Goal: Task Accomplishment & Management: Manage account settings

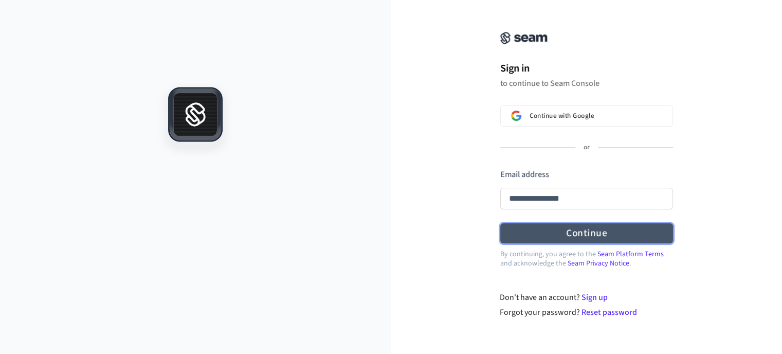
click at [588, 238] on form "**********" at bounding box center [586, 206] width 173 height 75
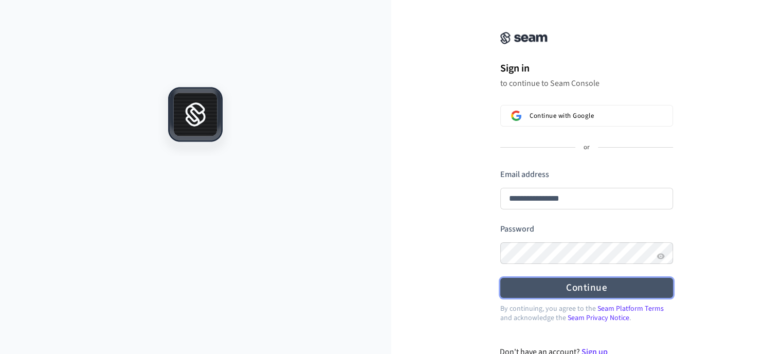
click at [583, 283] on button "Continue" at bounding box center [586, 288] width 173 height 20
type input "**********"
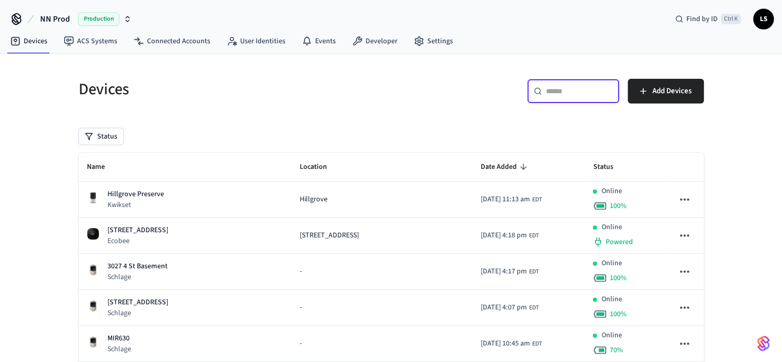
click at [560, 92] on input "text" at bounding box center [579, 91] width 67 height 10
paste input "**********"
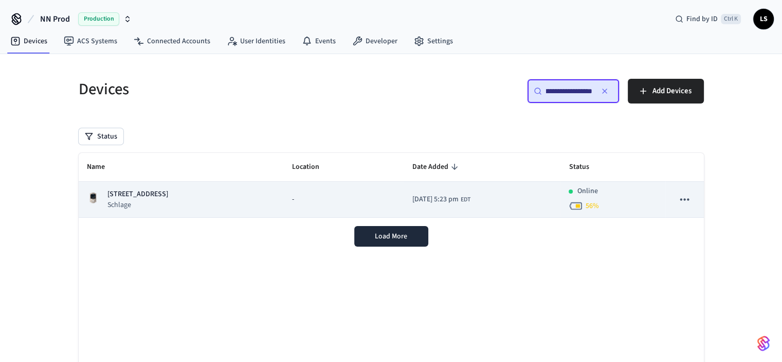
type input "**********"
click at [267, 195] on td "130 Caddis Crossing Schlage" at bounding box center [182, 200] width 206 height 36
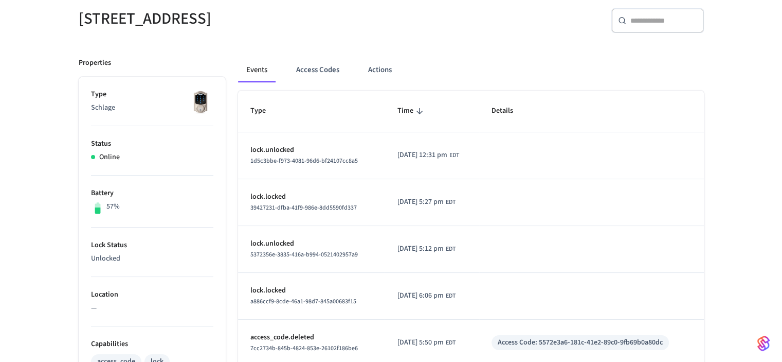
scroll to position [91, 0]
click at [326, 71] on button "Access Codes" at bounding box center [318, 71] width 60 height 25
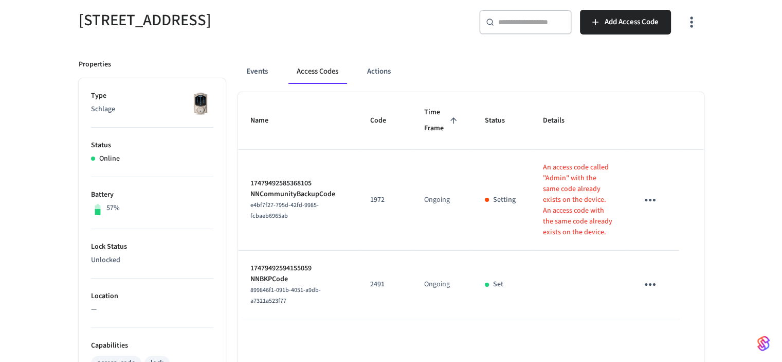
click at [651, 201] on icon "sticky table" at bounding box center [650, 200] width 16 height 16
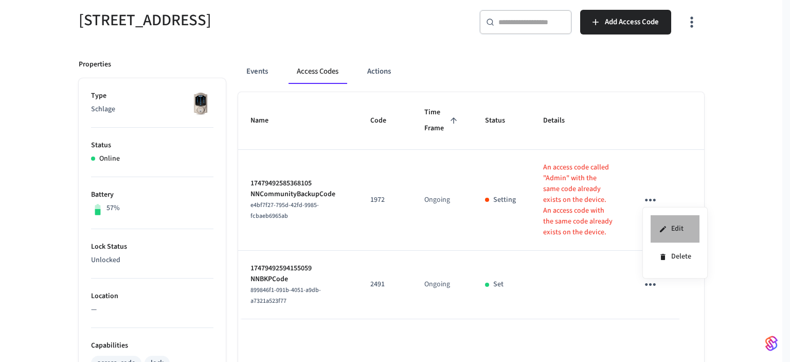
click at [671, 227] on li "Edit" at bounding box center [675, 229] width 49 height 28
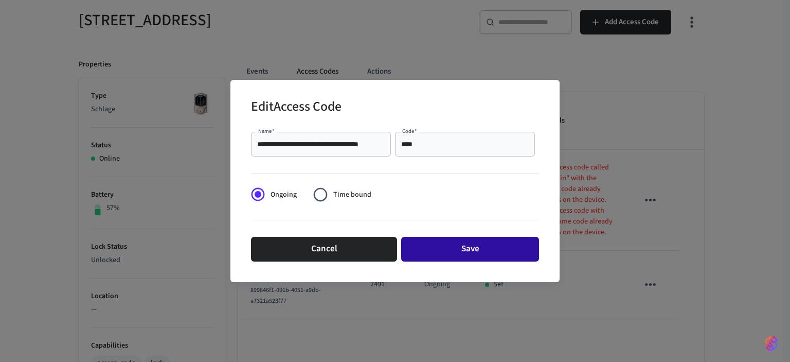
click at [455, 246] on button "Save" at bounding box center [470, 249] width 138 height 25
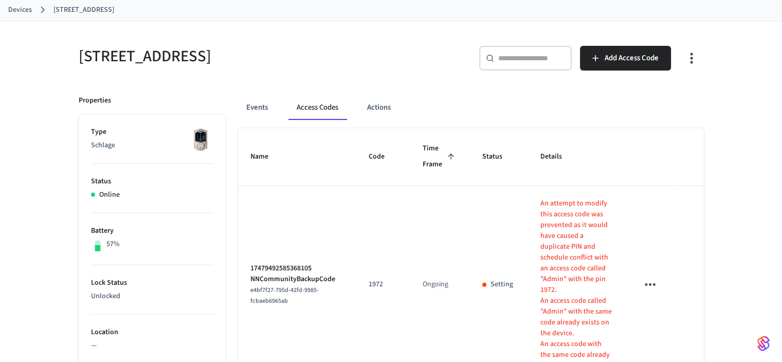
scroll to position [40, 0]
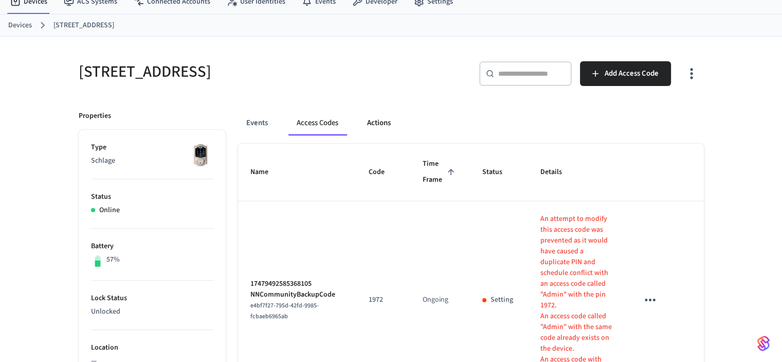
click at [379, 123] on button "Actions" at bounding box center [379, 123] width 40 height 25
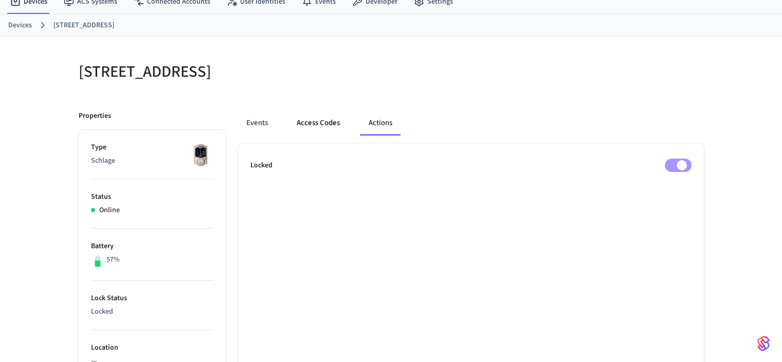
click at [318, 123] on button "Access Codes" at bounding box center [319, 123] width 60 height 25
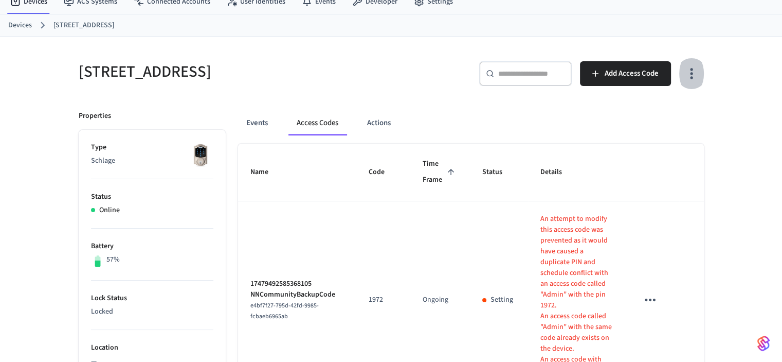
click at [691, 78] on icon "button" at bounding box center [691, 73] width 3 height 11
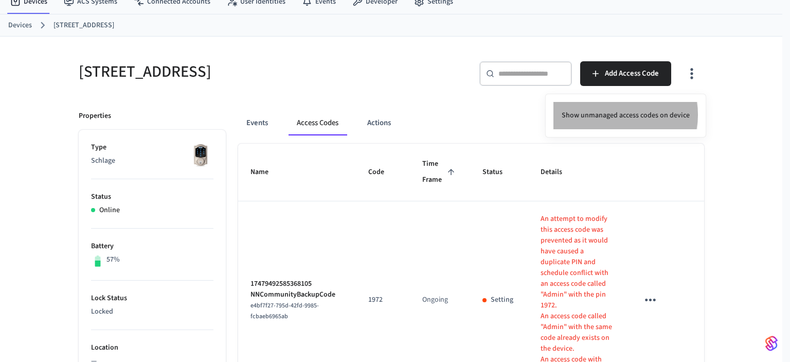
click at [617, 115] on li "Show unmanaged access codes on device" at bounding box center [625, 115] width 145 height 27
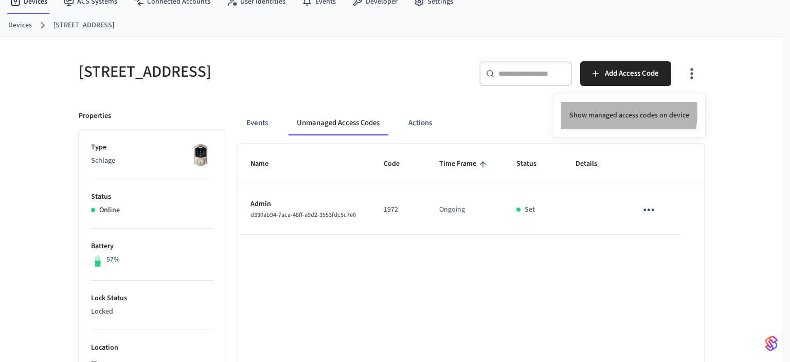
click at [605, 113] on li "Show managed access codes on device" at bounding box center [629, 115] width 136 height 27
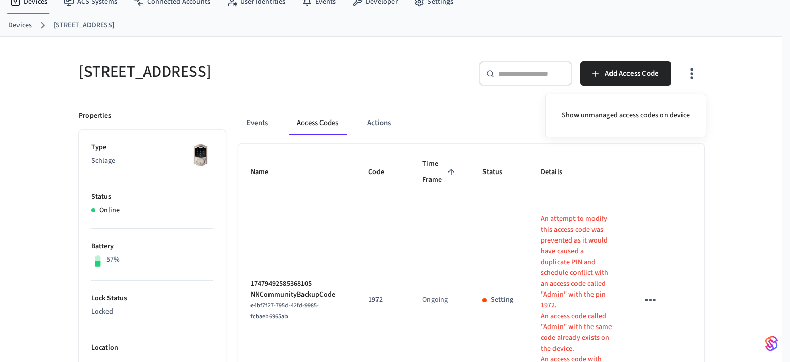
click at [262, 125] on div at bounding box center [395, 181] width 790 height 362
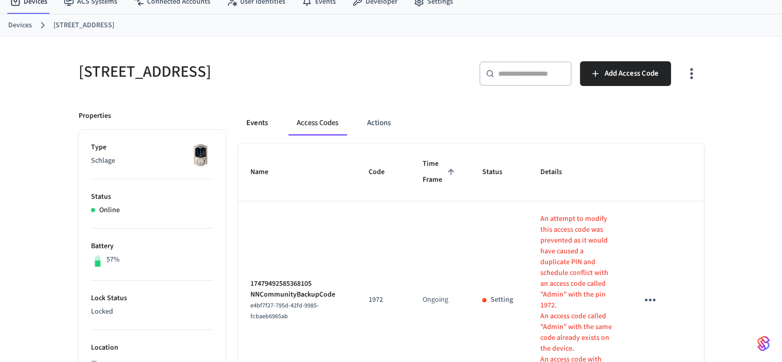
click at [253, 121] on button "Events" at bounding box center [257, 123] width 38 height 25
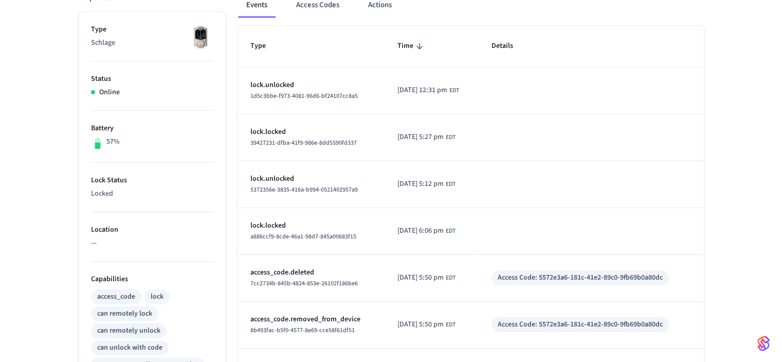
scroll to position [91, 0]
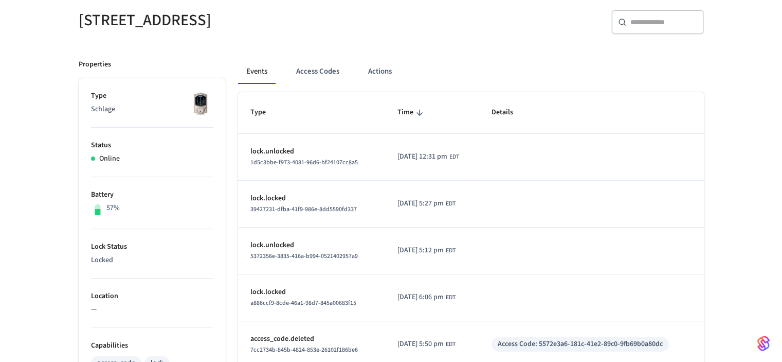
click at [48, 126] on div "130 Caddis Crossing ​ ​ Properties Type Schlage Status Online Battery 57% Lock …" at bounding box center [391, 323] width 782 height 676
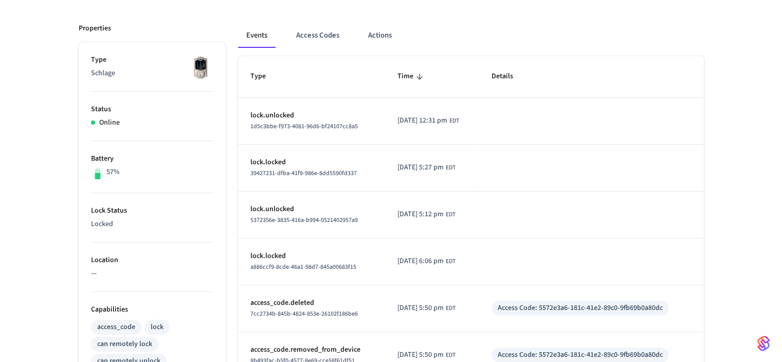
scroll to position [142, 0]
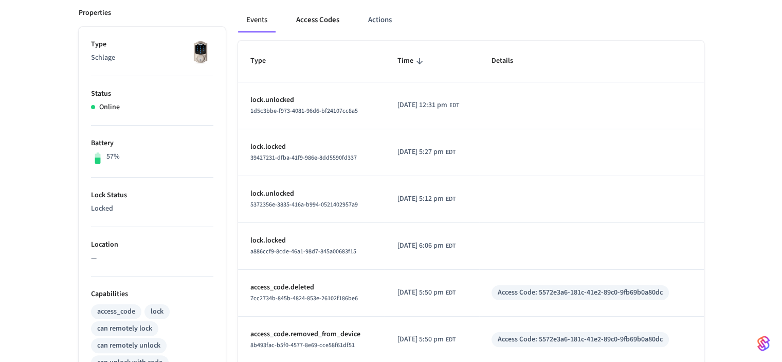
click at [317, 17] on button "Access Codes" at bounding box center [318, 20] width 60 height 25
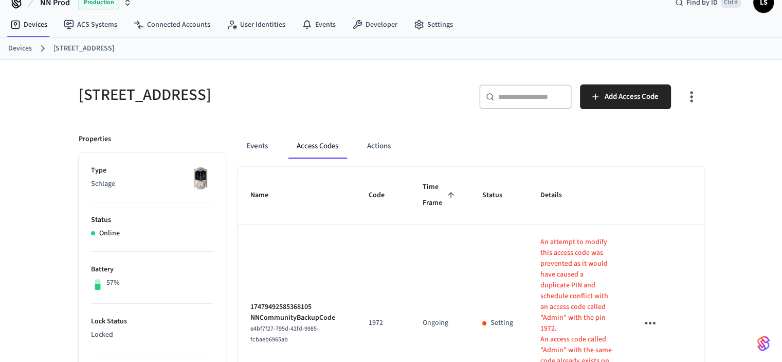
scroll to position [0, 0]
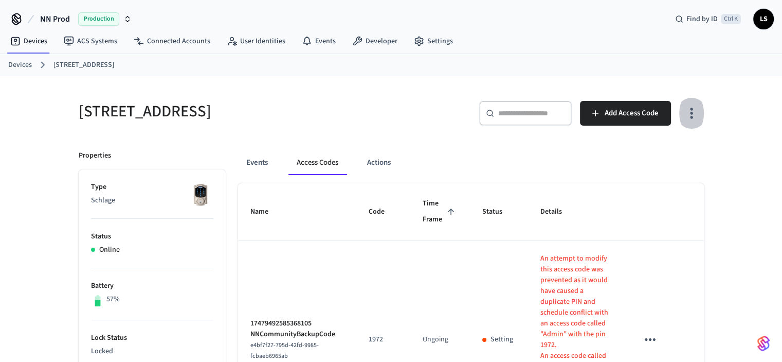
click at [693, 117] on icon "button" at bounding box center [691, 113] width 3 height 11
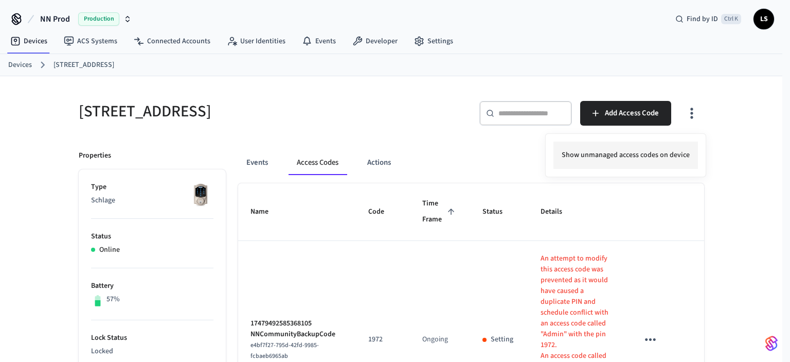
click at [604, 152] on li "Show unmanaged access codes on device" at bounding box center [625, 154] width 145 height 27
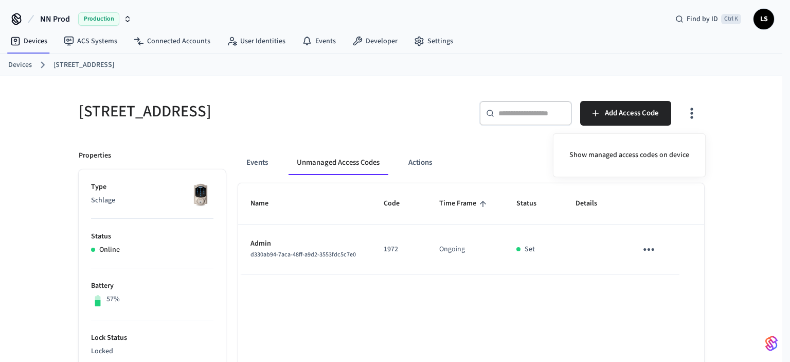
click at [124, 126] on div at bounding box center [395, 181] width 790 height 362
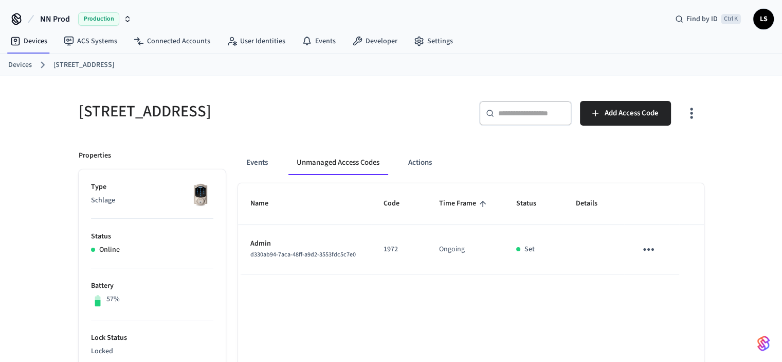
click at [356, 162] on button "Unmanaged Access Codes" at bounding box center [338, 162] width 99 height 25
click at [690, 111] on icon "button" at bounding box center [692, 113] width 16 height 16
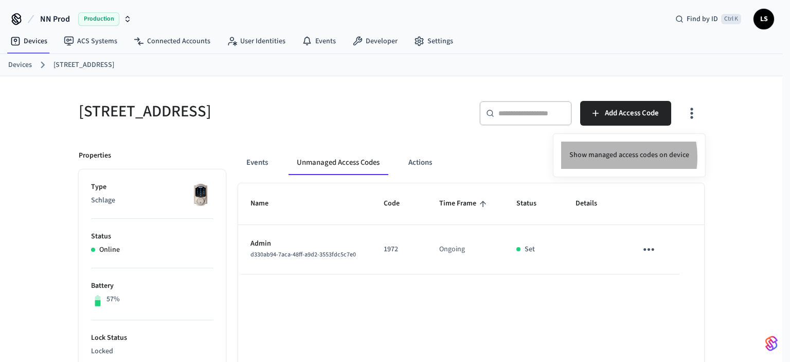
click at [613, 157] on li "Show managed access codes on device" at bounding box center [629, 154] width 136 height 27
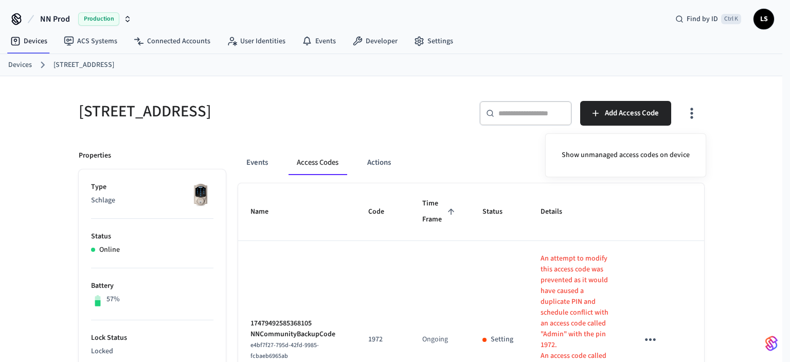
click at [49, 257] on div at bounding box center [395, 181] width 790 height 362
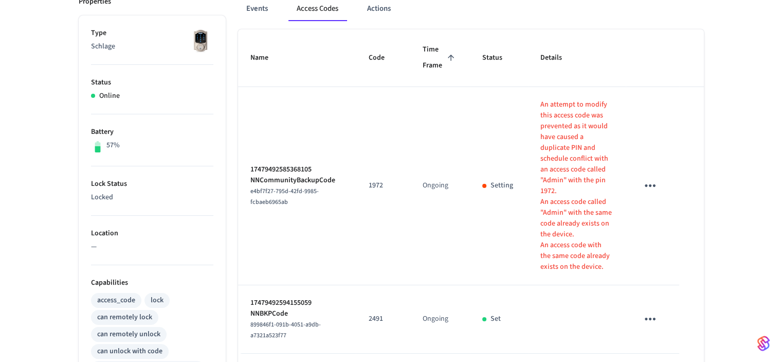
scroll to position [154, 0]
drag, startPoint x: 52, startPoint y: 66, endPoint x: 64, endPoint y: 57, distance: 14.3
click at [52, 66] on div "130 Caddis Crossing ​ ​ Add Access Code Properties Type Schlage Status Online B…" at bounding box center [391, 260] width 782 height 676
click at [650, 184] on icon "sticky table" at bounding box center [650, 185] width 11 height 3
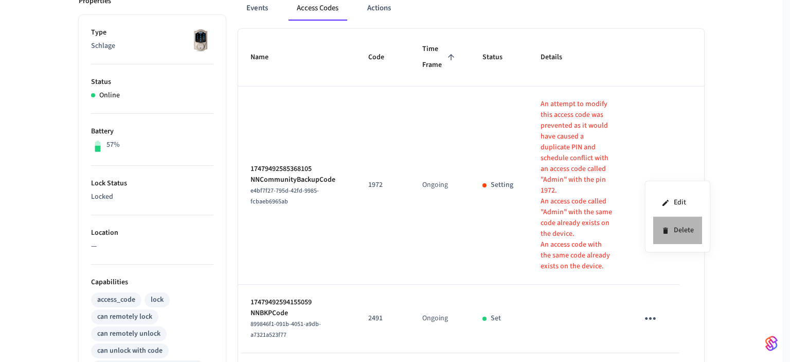
click at [677, 229] on li "Delete" at bounding box center [677, 230] width 49 height 27
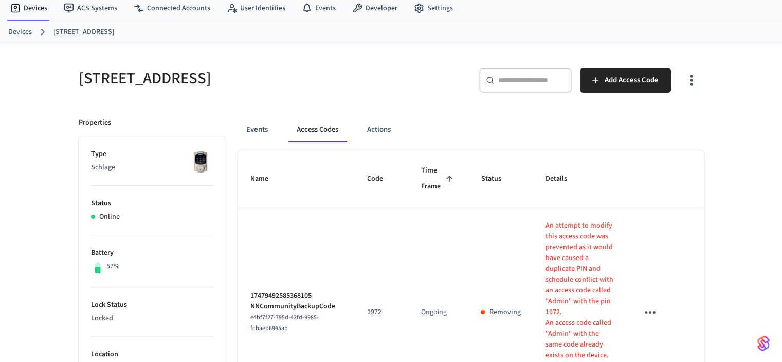
scroll to position [0, 0]
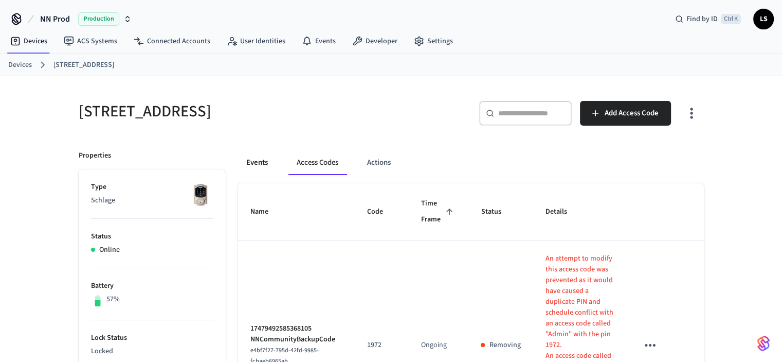
click at [261, 160] on button "Events" at bounding box center [257, 162] width 38 height 25
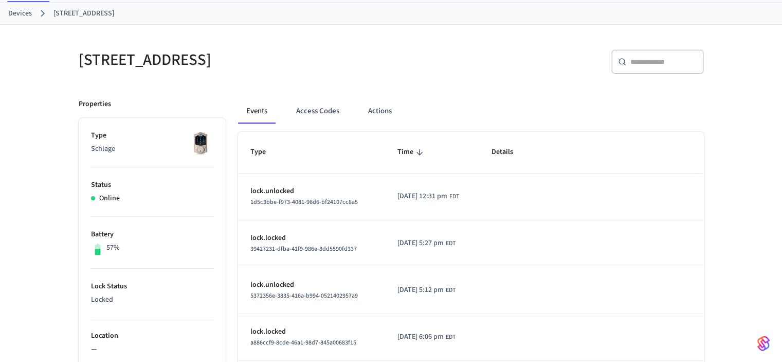
scroll to position [103, 0]
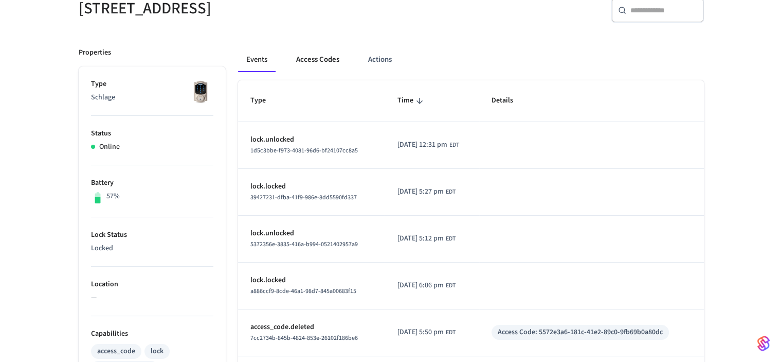
click at [313, 60] on button "Access Codes" at bounding box center [318, 59] width 60 height 25
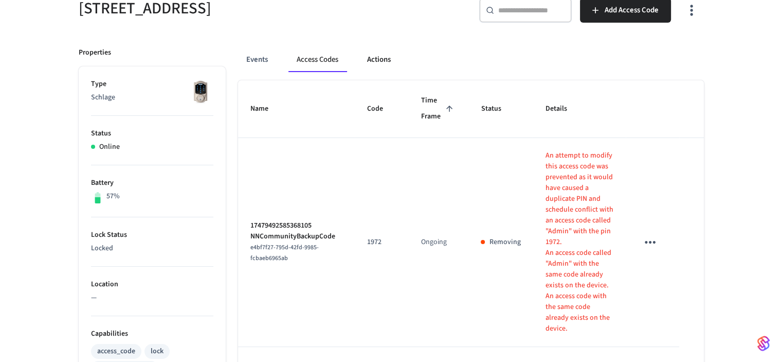
click at [380, 57] on button "Actions" at bounding box center [379, 59] width 40 height 25
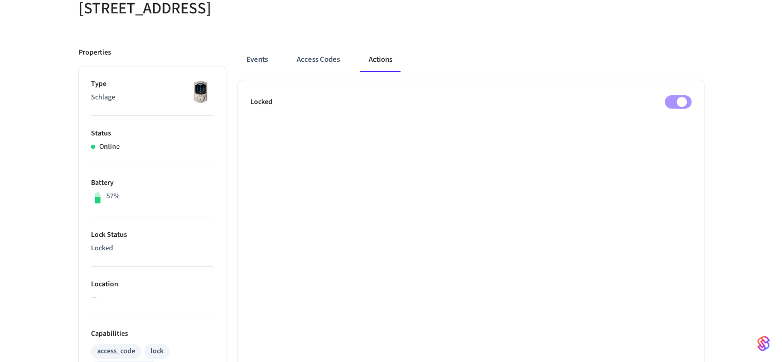
click at [50, 52] on div "130 Caddis Crossing Properties Type Schlage Status Online Battery 57% Lock Stat…" at bounding box center [391, 311] width 782 height 676
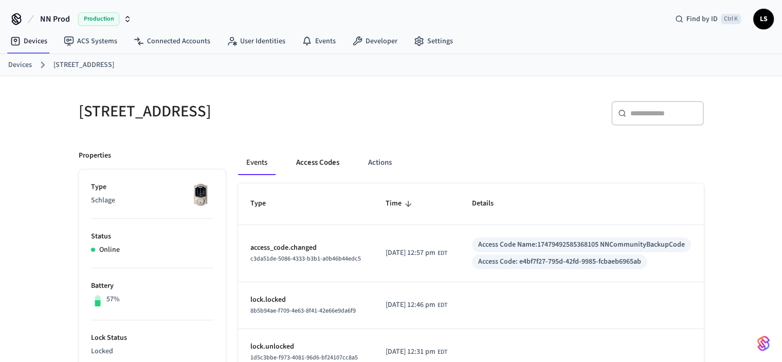
click at [325, 162] on button "Access Codes" at bounding box center [318, 162] width 60 height 25
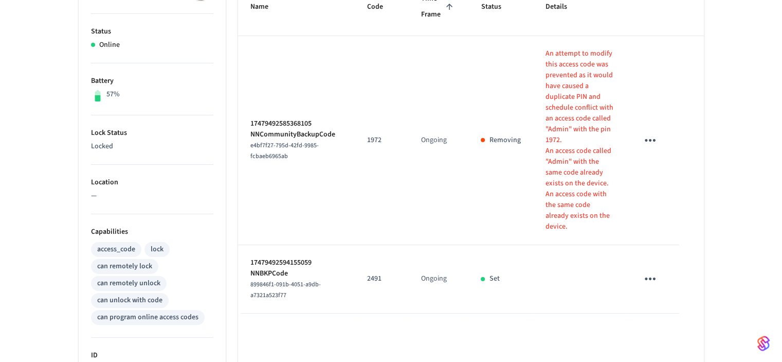
scroll to position [206, 0]
click at [650, 138] on icon "sticky table" at bounding box center [650, 139] width 11 height 3
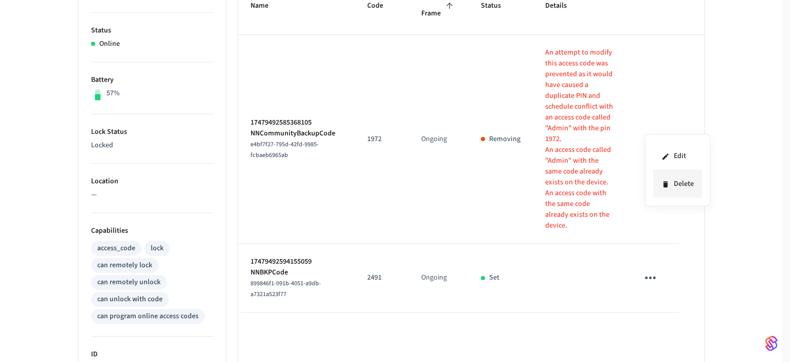
click at [678, 186] on li "Delete" at bounding box center [677, 183] width 49 height 27
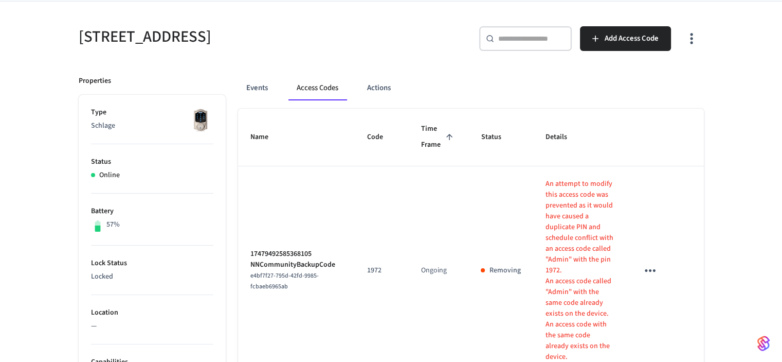
scroll to position [0, 0]
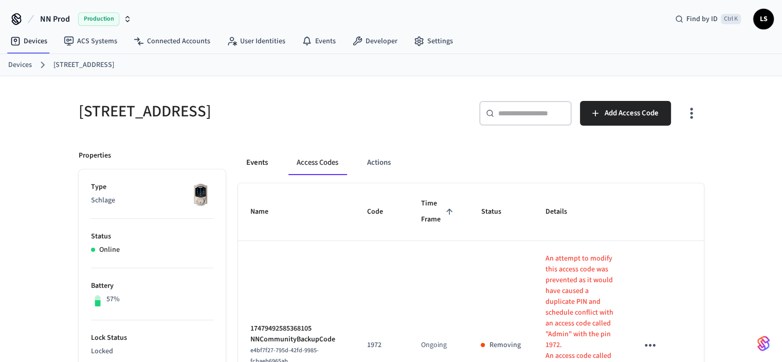
click at [254, 161] on button "Events" at bounding box center [257, 162] width 38 height 25
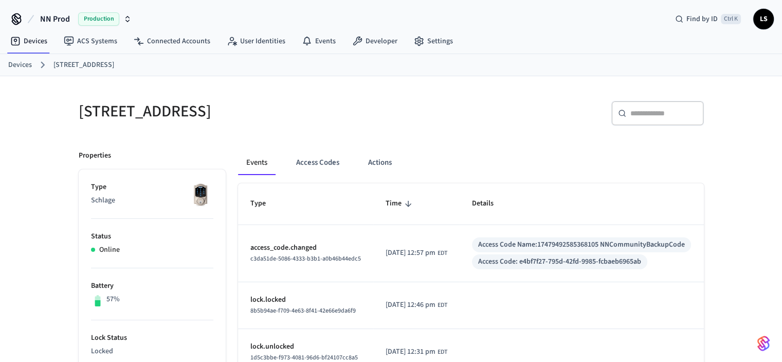
click at [25, 63] on link "Devices" at bounding box center [20, 65] width 24 height 11
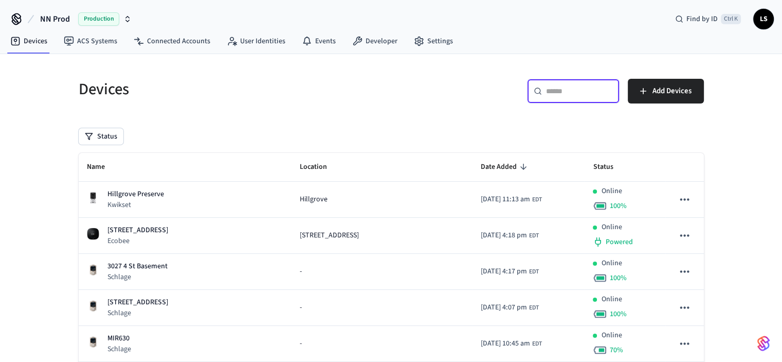
click at [595, 87] on input "text" at bounding box center [579, 91] width 67 height 10
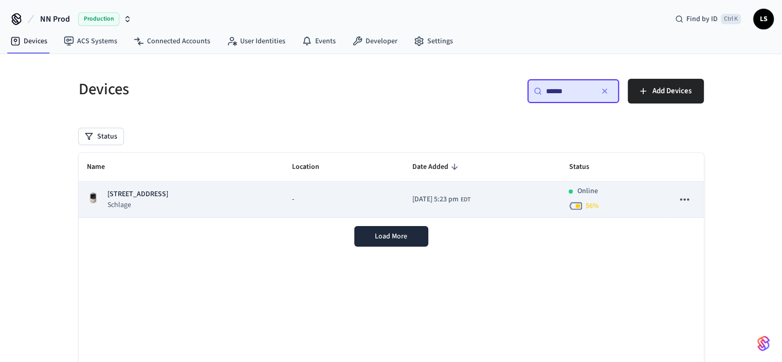
type input "******"
click at [327, 200] on div "-" at bounding box center [343, 199] width 103 height 11
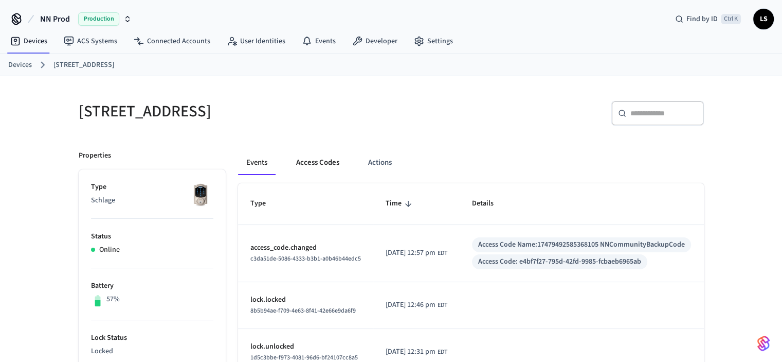
click at [323, 162] on button "Access Codes" at bounding box center [318, 162] width 60 height 25
click at [319, 162] on button "Access Codes" at bounding box center [318, 162] width 60 height 25
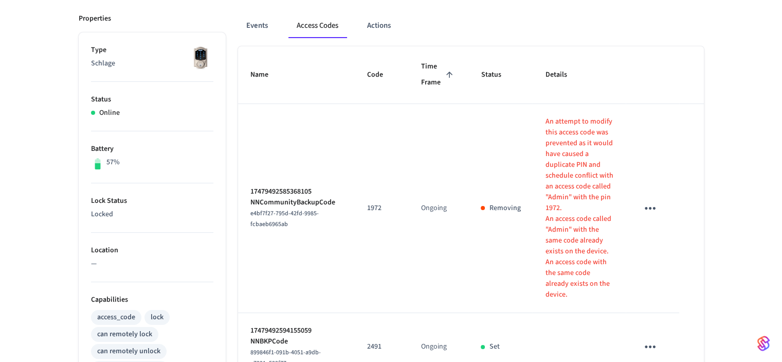
scroll to position [154, 0]
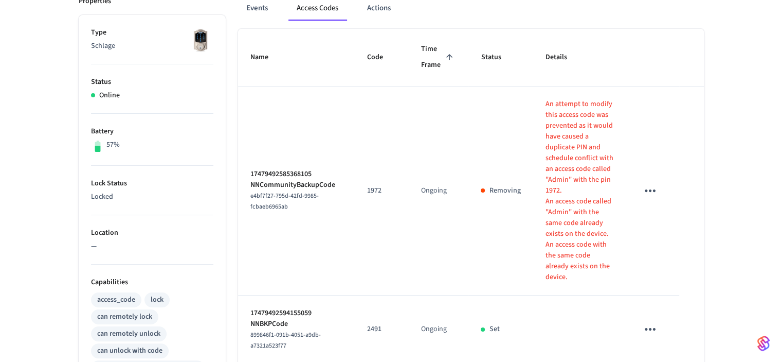
click at [51, 179] on div "130 Caddis Crossing ​ ​ Add Access Code Properties Type Schlage Status Online B…" at bounding box center [391, 260] width 782 height 676
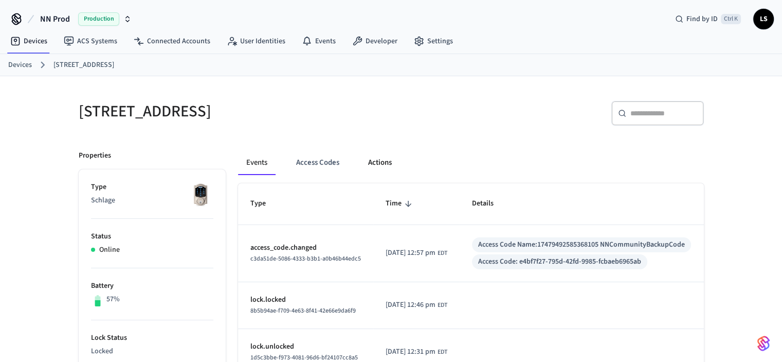
click at [379, 160] on button "Actions" at bounding box center [380, 162] width 40 height 25
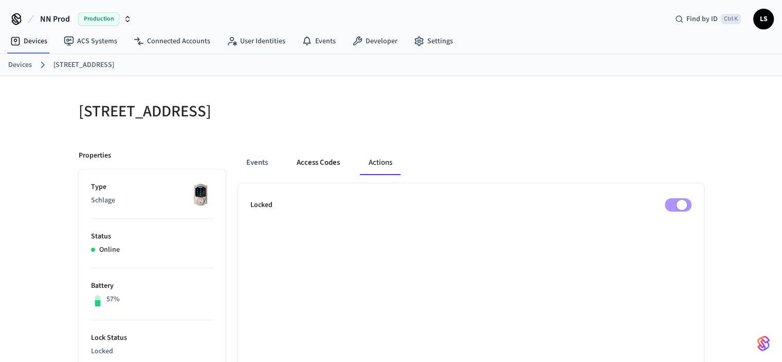
click at [319, 162] on button "Access Codes" at bounding box center [319, 162] width 60 height 25
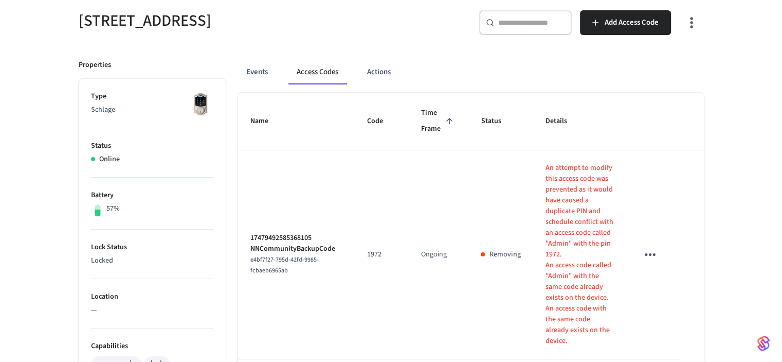
scroll to position [103, 0]
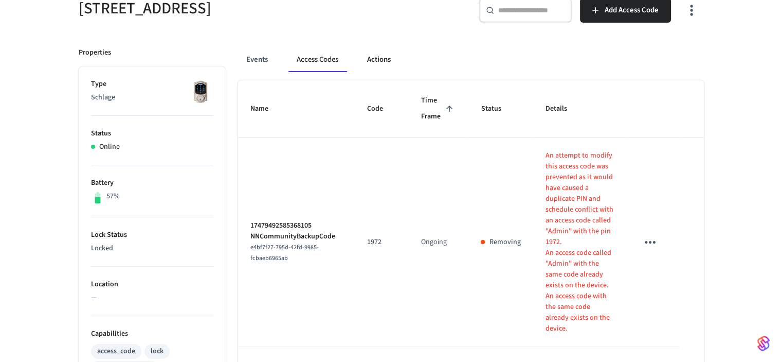
click at [383, 60] on button "Actions" at bounding box center [379, 59] width 40 height 25
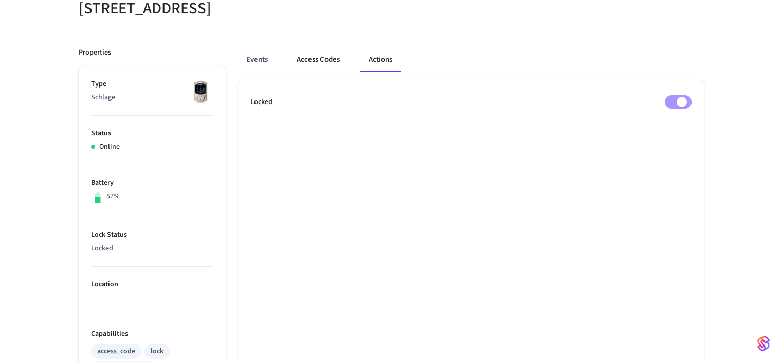
click at [323, 61] on button "Access Codes" at bounding box center [319, 59] width 60 height 25
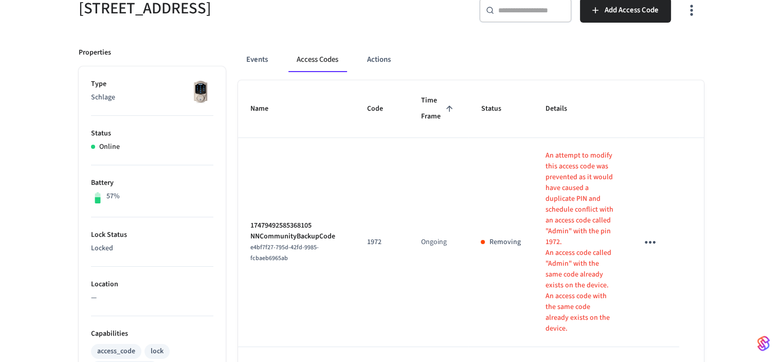
click at [651, 241] on icon "sticky table" at bounding box center [650, 242] width 11 height 3
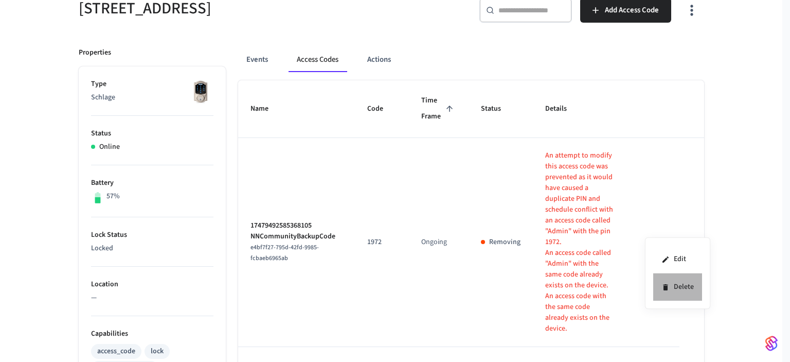
click at [673, 289] on li "Delete" at bounding box center [677, 286] width 49 height 27
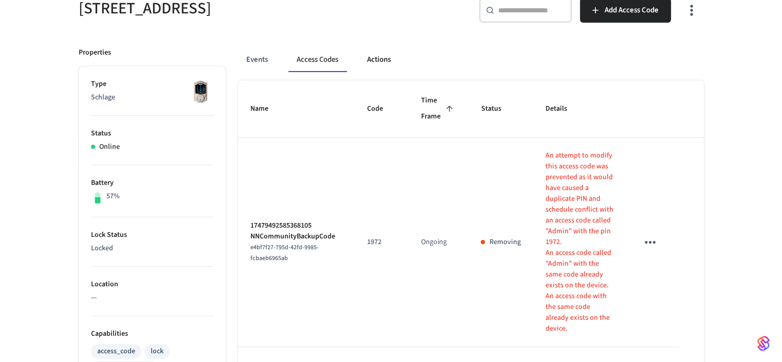
click at [380, 59] on button "Actions" at bounding box center [379, 59] width 40 height 25
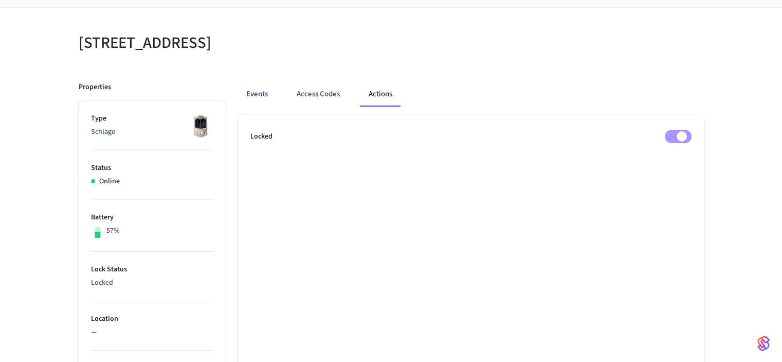
scroll to position [51, 0]
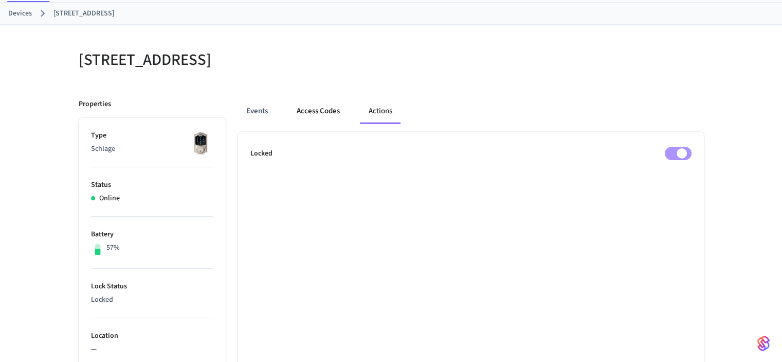
click at [312, 109] on button "Access Codes" at bounding box center [319, 111] width 60 height 25
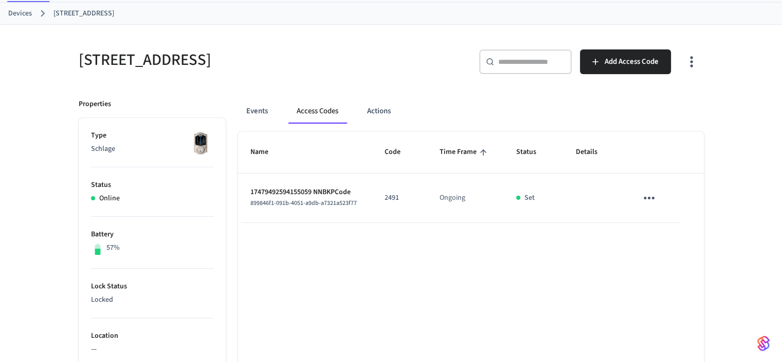
click at [30, 141] on div "130 Caddis Crossing ​ ​ Add Access Code Properties Type Schlage Status Online B…" at bounding box center [391, 363] width 782 height 676
click at [20, 14] on link "Devices" at bounding box center [20, 13] width 24 height 11
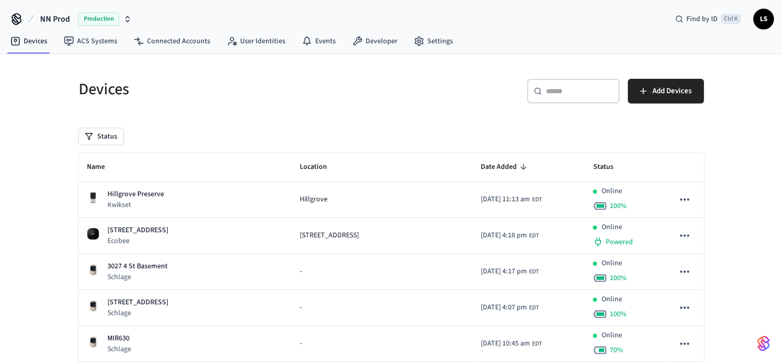
click at [765, 22] on span "LS" at bounding box center [764, 19] width 19 height 19
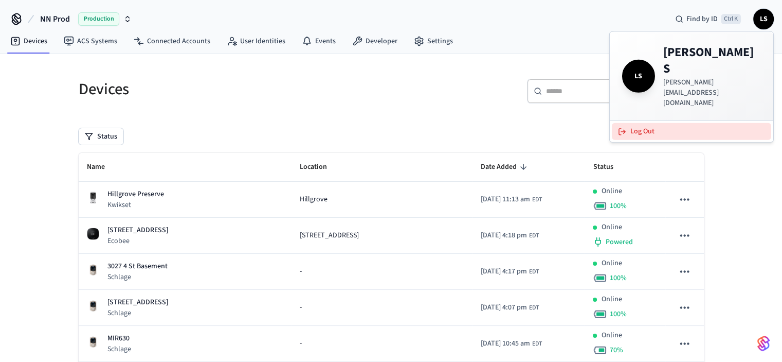
click at [654, 123] on button "Log Out" at bounding box center [691, 131] width 159 height 17
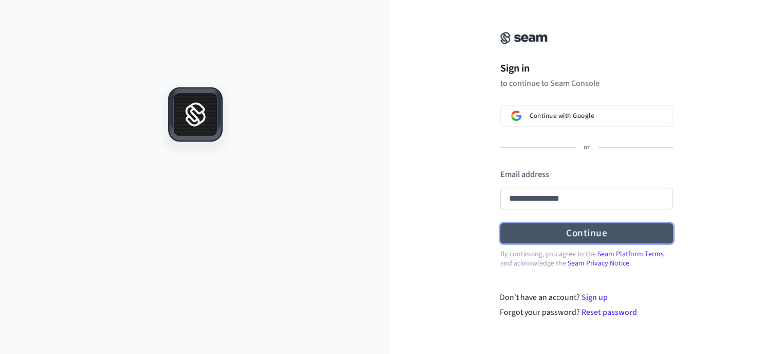
click at [581, 234] on form "**********" at bounding box center [586, 206] width 173 height 75
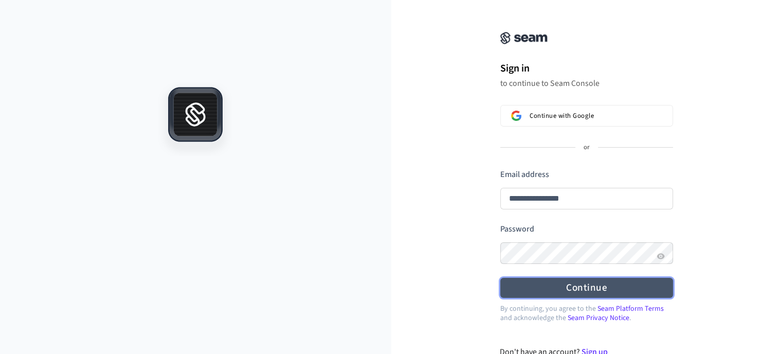
click at [577, 285] on button "Continue" at bounding box center [586, 288] width 173 height 20
type input "**********"
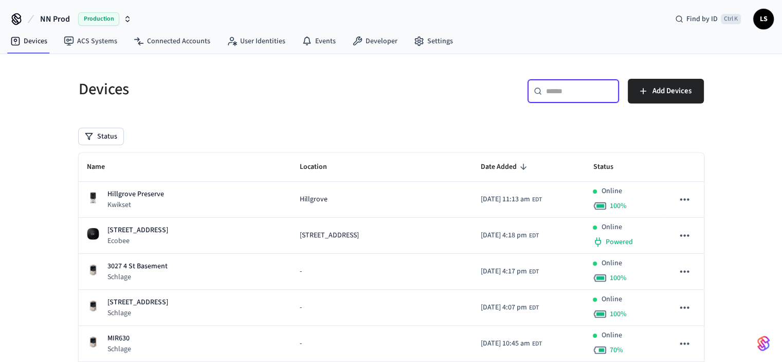
click at [558, 89] on input "text" at bounding box center [579, 91] width 67 height 10
paste input "**********"
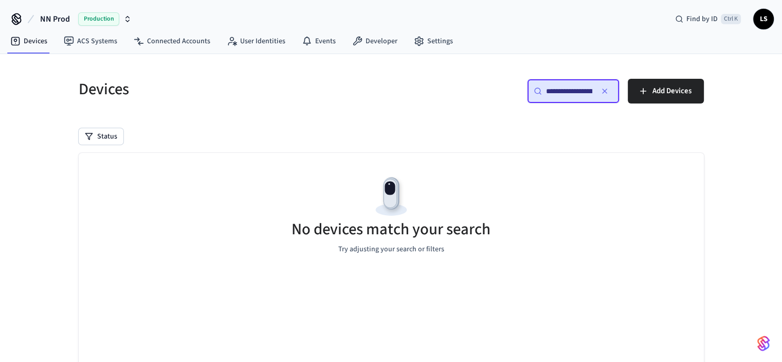
scroll to position [0, 79]
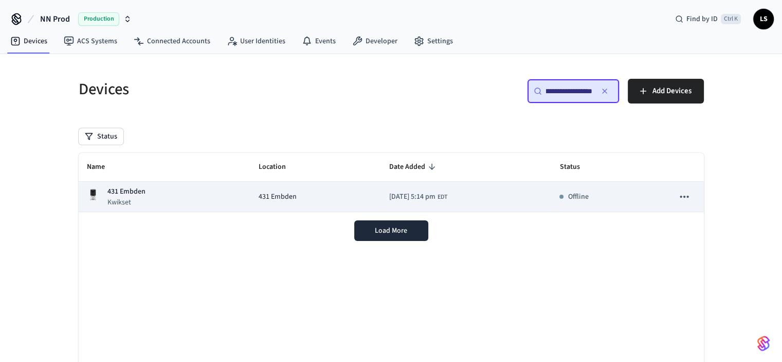
type input "**********"
click at [224, 199] on div "431 Embden Kwikset" at bounding box center [164, 196] width 155 height 21
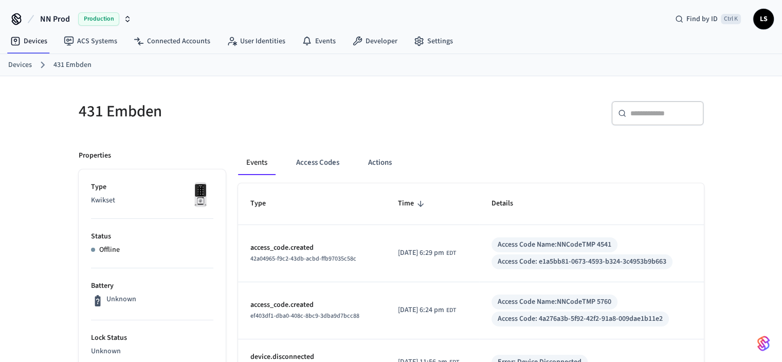
click at [19, 60] on link "Devices" at bounding box center [20, 65] width 24 height 11
